Goal: Check status

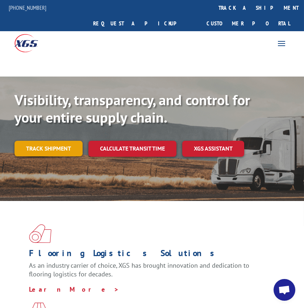
click at [44, 141] on link "Track shipment" at bounding box center [49, 148] width 68 height 15
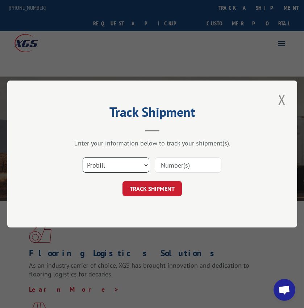
click at [97, 166] on select "Select category... Probill BOL PO" at bounding box center [116, 164] width 67 height 15
select select "bol"
click at [83, 157] on select "Select category... Probill BOL PO" at bounding box center [116, 164] width 67 height 15
click at [193, 169] on input at bounding box center [188, 164] width 67 height 15
type input "3347443"
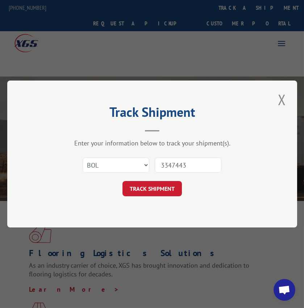
click button "TRACK SHIPMENT" at bounding box center [152, 188] width 59 height 15
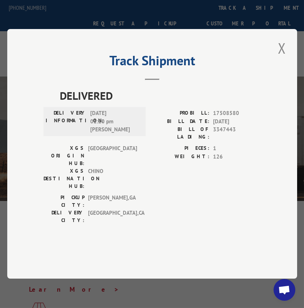
click at [275, 60] on div "Track Shipment DELIVERED DELIVERY INFORMATION: [DATE] 01:10 pm [PERSON_NAME] PR…" at bounding box center [152, 154] width 290 height 250
click at [282, 58] on button "Close modal" at bounding box center [282, 48] width 12 height 20
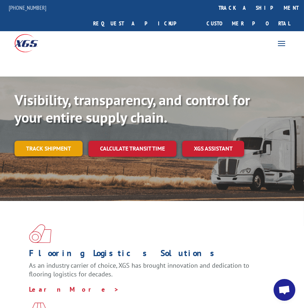
click at [62, 141] on link "Track shipment" at bounding box center [49, 148] width 68 height 15
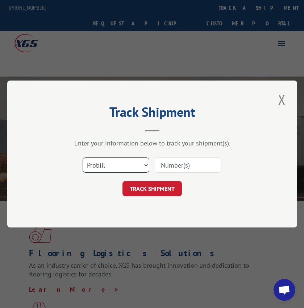
click at [98, 168] on select "Select category... Probill BOL PO" at bounding box center [116, 164] width 67 height 15
click at [160, 161] on input at bounding box center [188, 164] width 67 height 15
type input "17504704"
click button "TRACK SHIPMENT" at bounding box center [152, 188] width 59 height 15
